Goal: Task Accomplishment & Management: Use online tool/utility

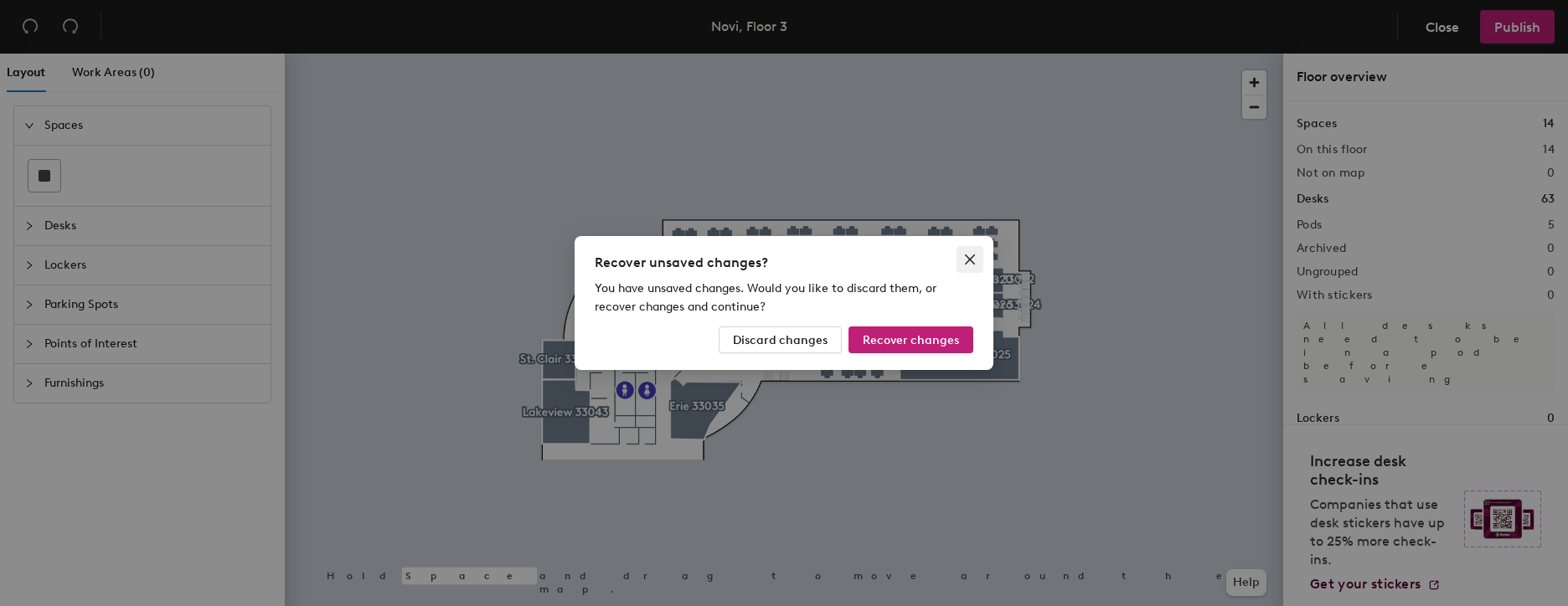
click at [970, 259] on icon "close" at bounding box center [970, 260] width 10 height 10
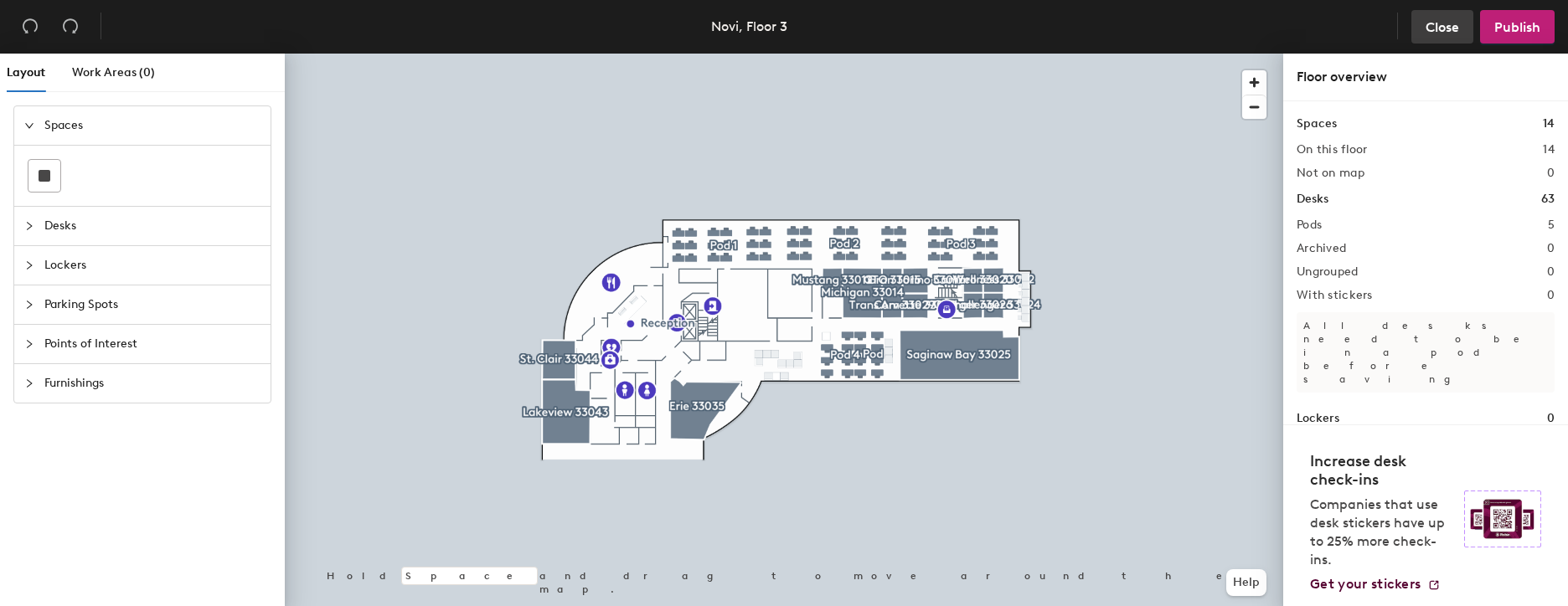
click at [1457, 34] on button "Close" at bounding box center [1441, 26] width 62 height 33
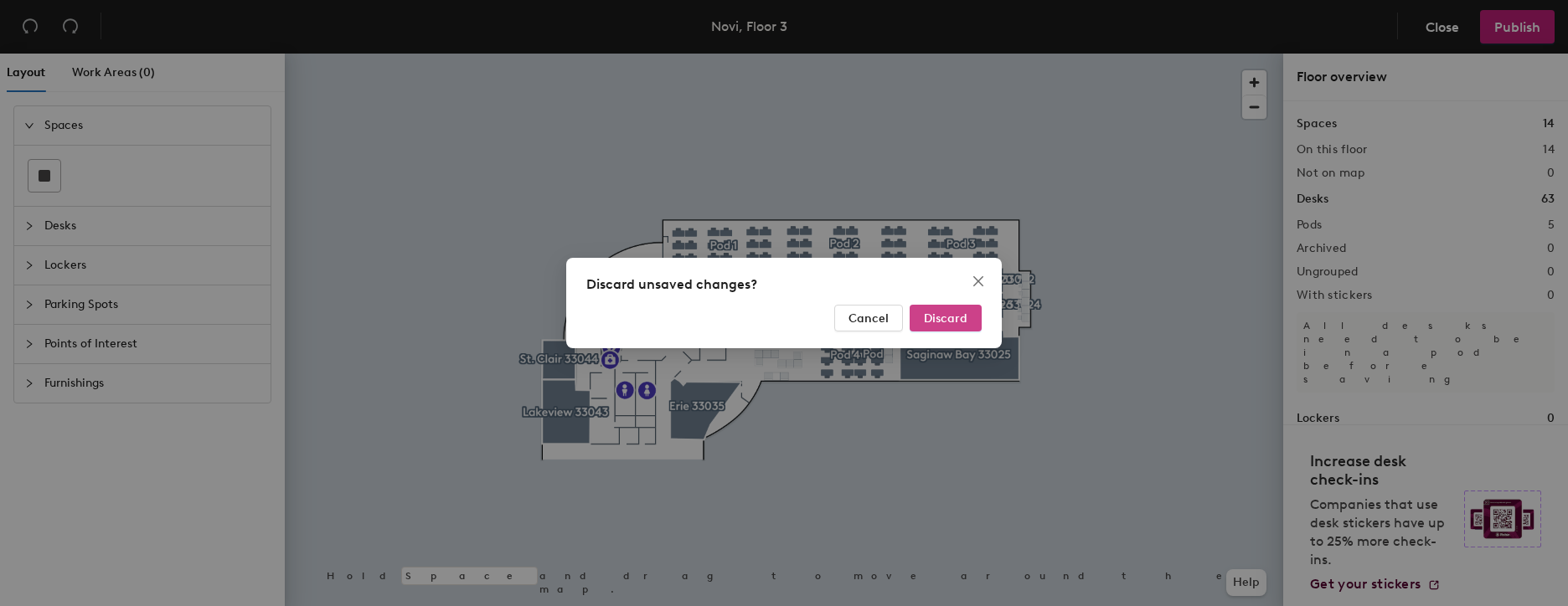
click at [951, 321] on span "Discard" at bounding box center [945, 318] width 44 height 15
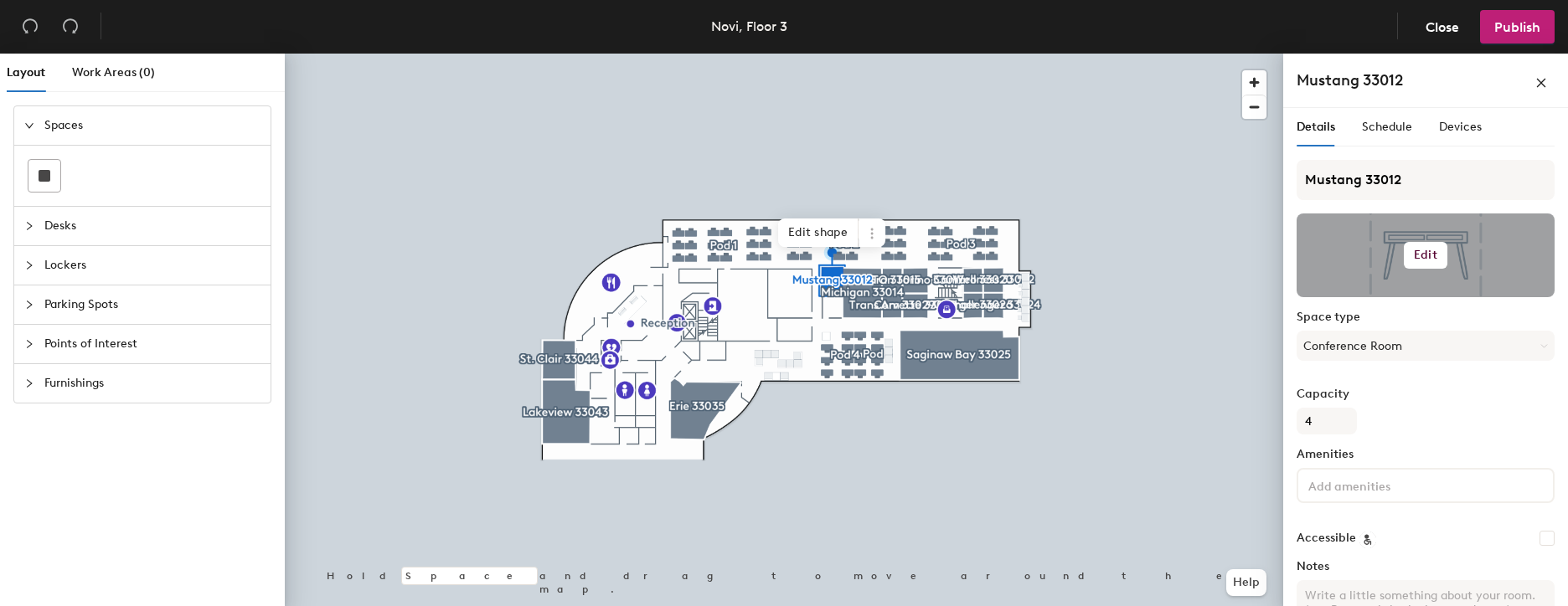
click at [1414, 261] on h6 "Edit" at bounding box center [1425, 256] width 23 height 14
click at [1369, 303] on input "file" at bounding box center [1438, 303] width 256 height 25
